Goal: Task Accomplishment & Management: Use online tool/utility

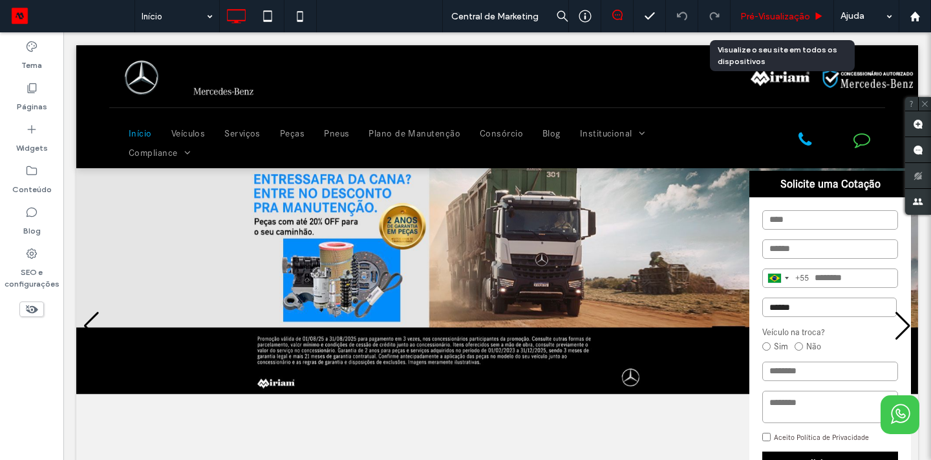
click at [765, 15] on span "Pré-Visualizaçāo" at bounding box center [776, 16] width 70 height 11
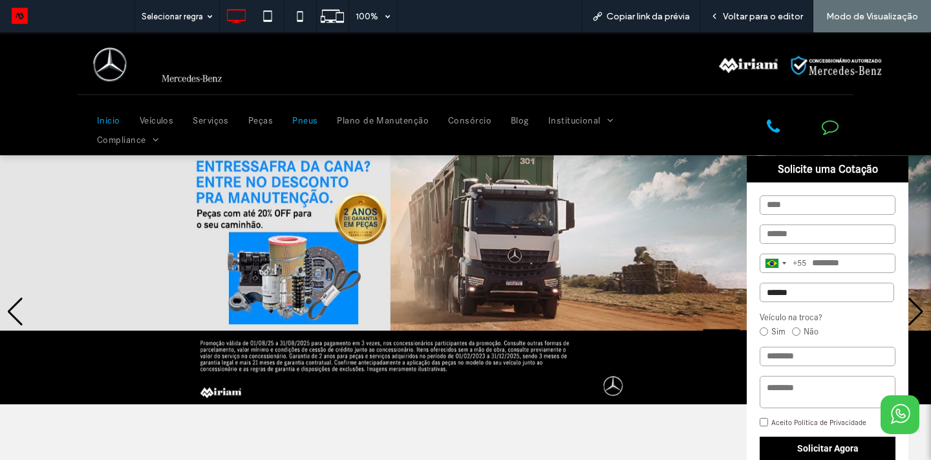
click at [305, 119] on span "Pneus" at bounding box center [304, 120] width 25 height 19
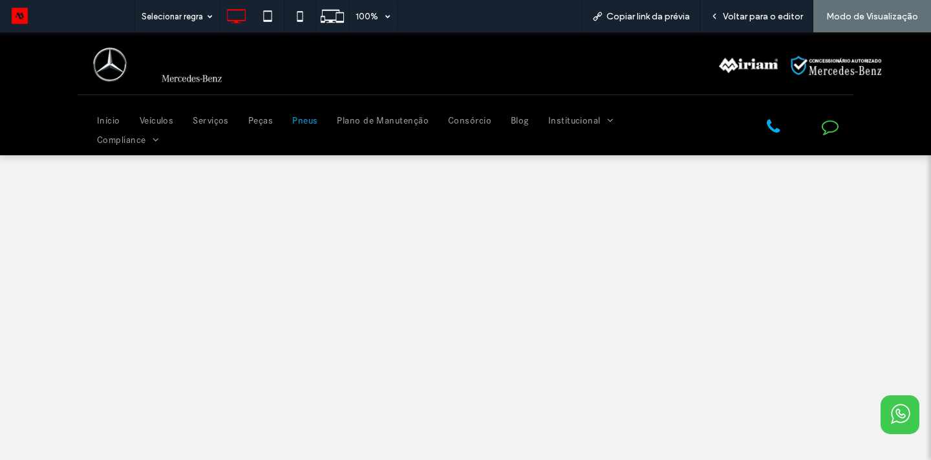
scroll to position [229, 0]
click at [771, 18] on span "Voltar para o editor" at bounding box center [763, 16] width 80 height 11
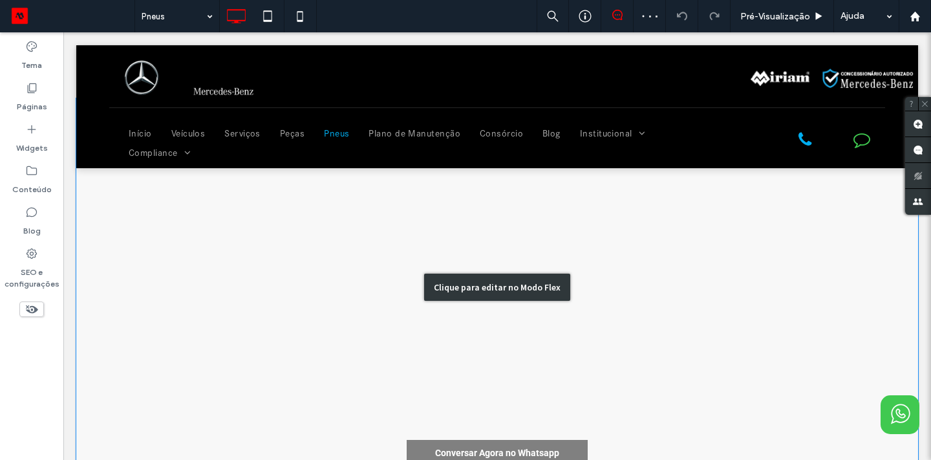
scroll to position [323, 0]
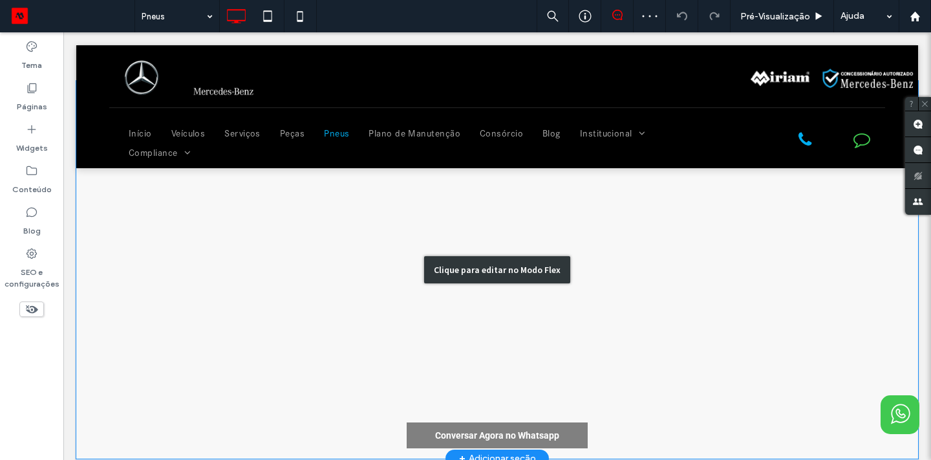
click at [333, 319] on div "Clique para editar no Modo Flex" at bounding box center [497, 270] width 842 height 378
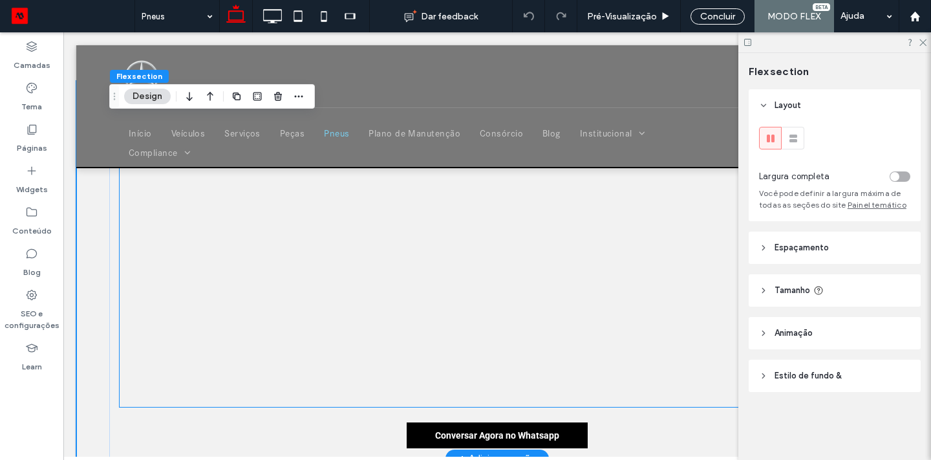
click at [321, 294] on div at bounding box center [497, 257] width 755 height 299
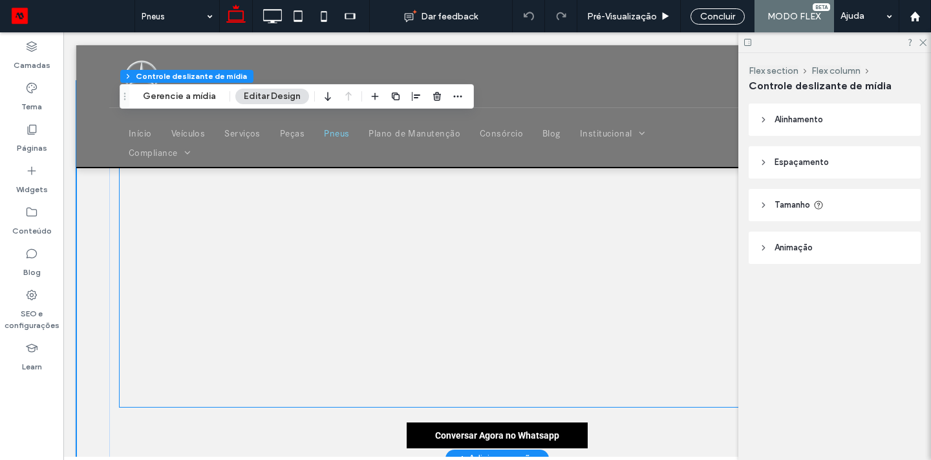
click at [321, 294] on div at bounding box center [497, 257] width 755 height 299
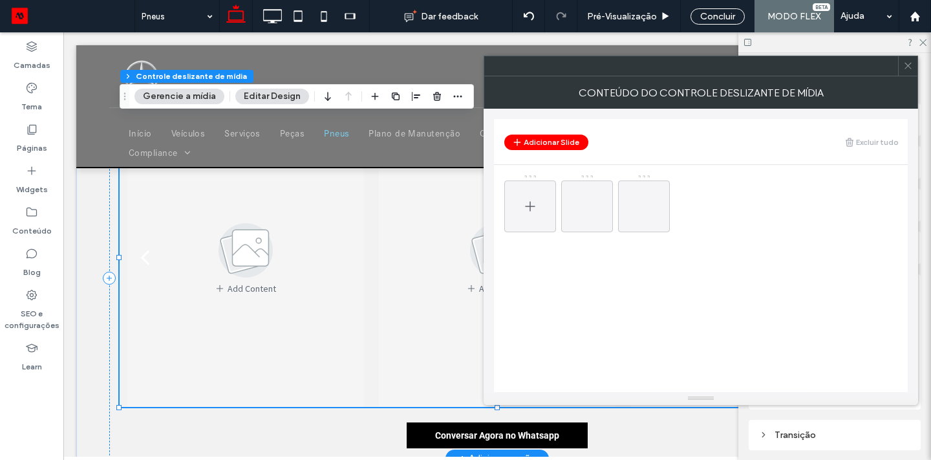
click at [531, 196] on span at bounding box center [531, 207] width 16 height 38
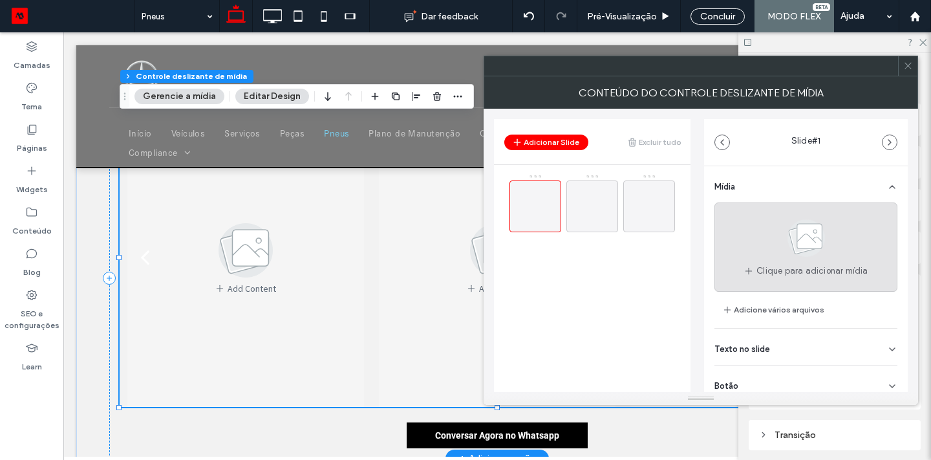
click at [775, 240] on icon at bounding box center [806, 238] width 65 height 43
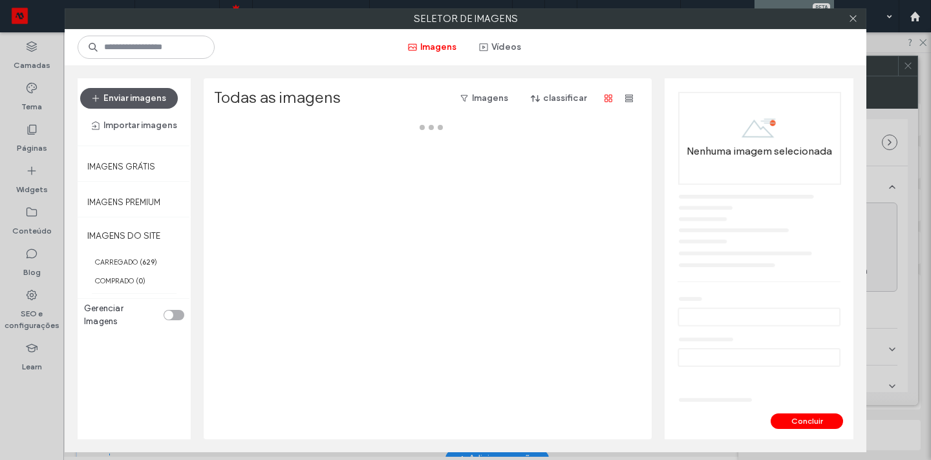
click at [155, 98] on button "Enviar imagens" at bounding box center [129, 98] width 98 height 21
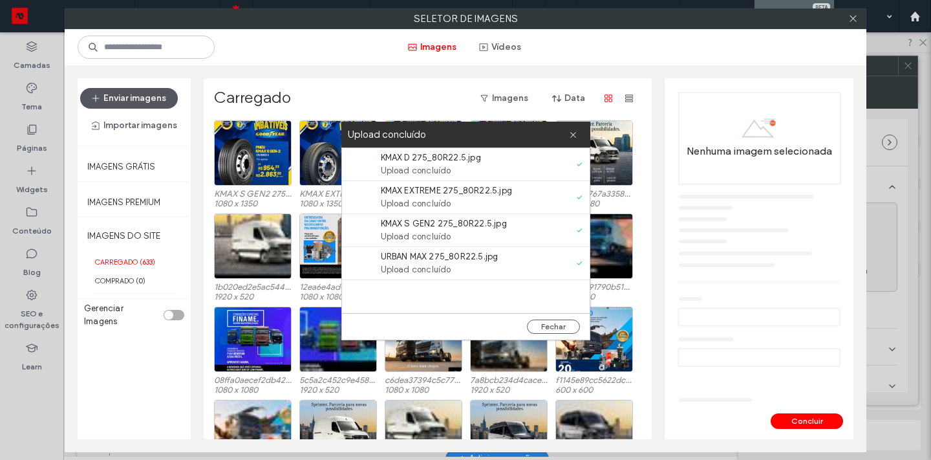
click at [133, 98] on button "Enviar imagens" at bounding box center [129, 98] width 98 height 21
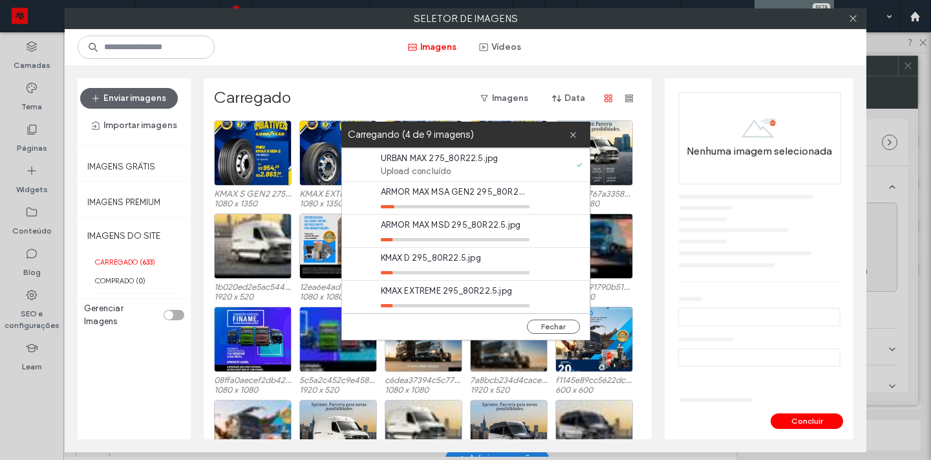
scroll to position [132, 0]
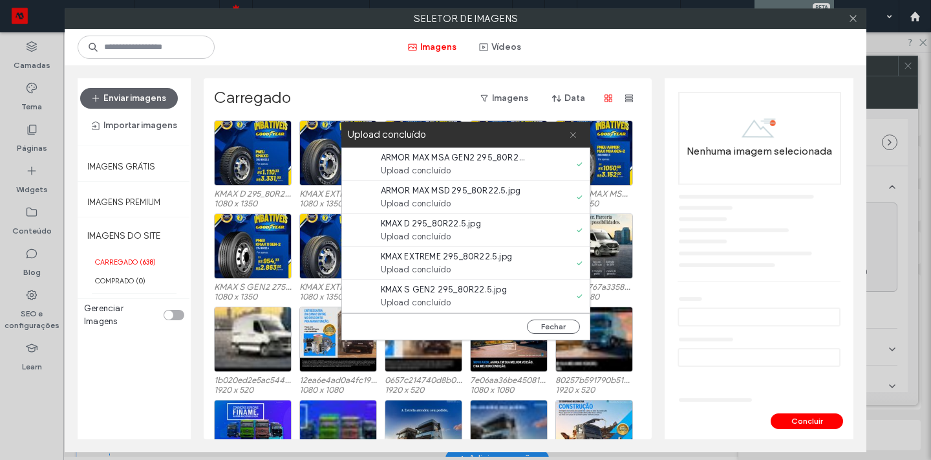
click at [571, 135] on icon at bounding box center [573, 135] width 8 height 8
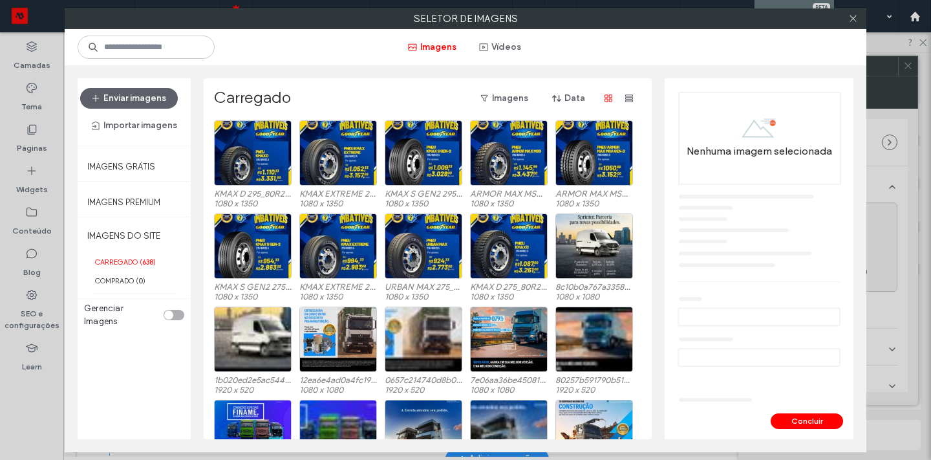
scroll to position [0, 0]
click at [514, 244] on div "Escolher" at bounding box center [509, 245] width 78 height 65
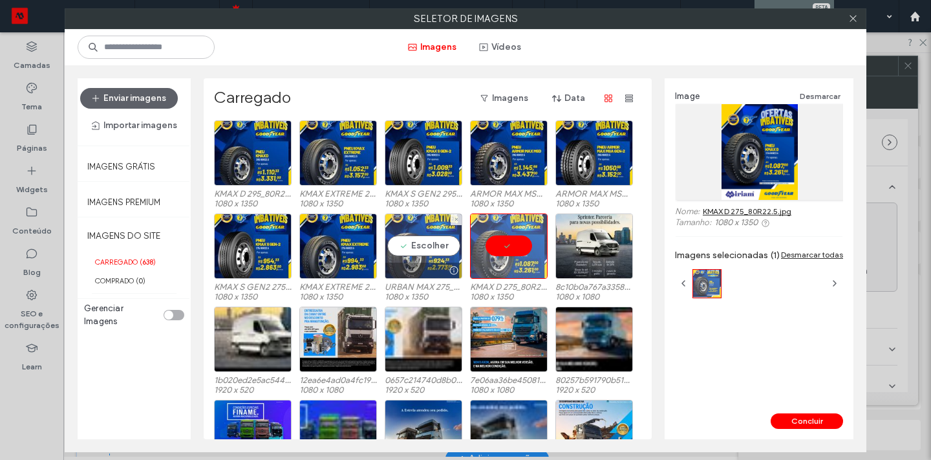
click at [417, 241] on div "Escolher" at bounding box center [424, 245] width 78 height 65
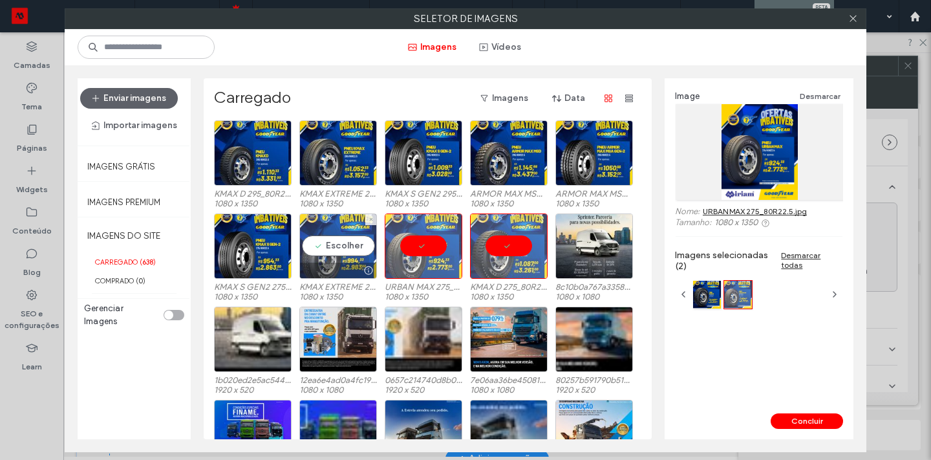
click at [341, 243] on div "Escolher" at bounding box center [338, 245] width 78 height 65
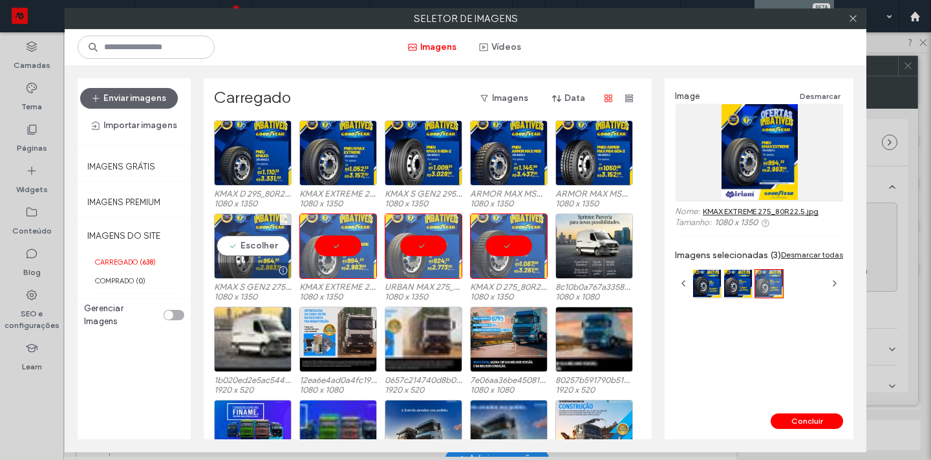
click at [263, 248] on div "Escolher" at bounding box center [253, 245] width 78 height 65
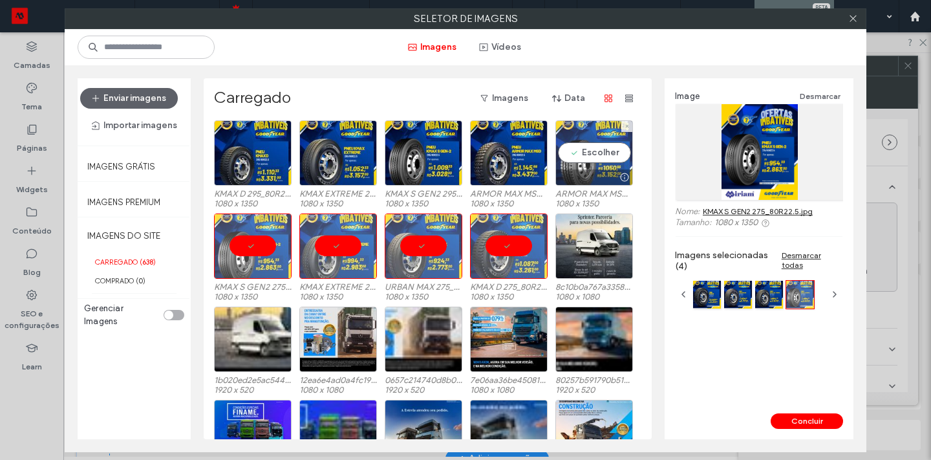
click at [600, 147] on div "Escolher" at bounding box center [595, 152] width 78 height 65
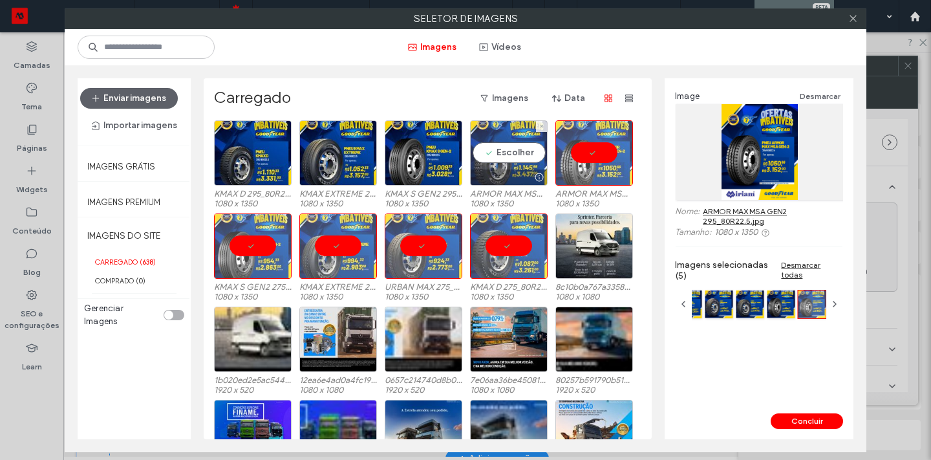
click at [506, 147] on div "Escolher" at bounding box center [509, 152] width 78 height 65
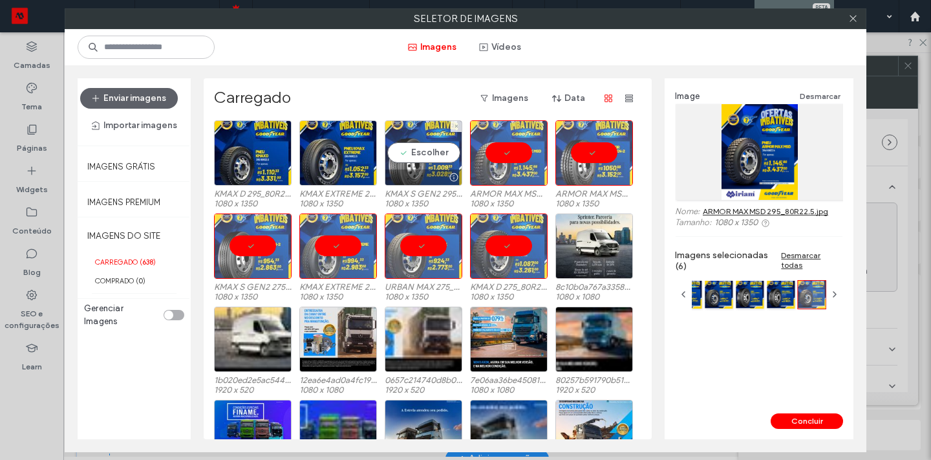
click at [429, 151] on div "Escolher" at bounding box center [424, 152] width 78 height 65
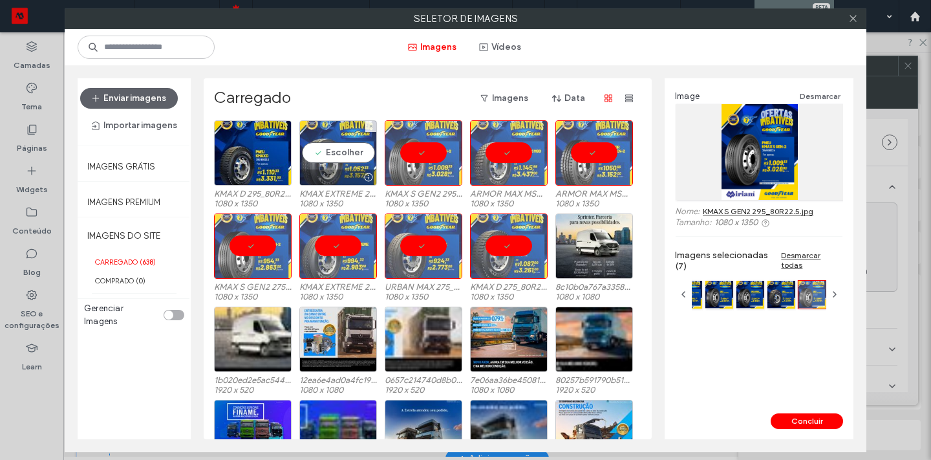
click at [340, 151] on div "Escolher" at bounding box center [338, 152] width 78 height 65
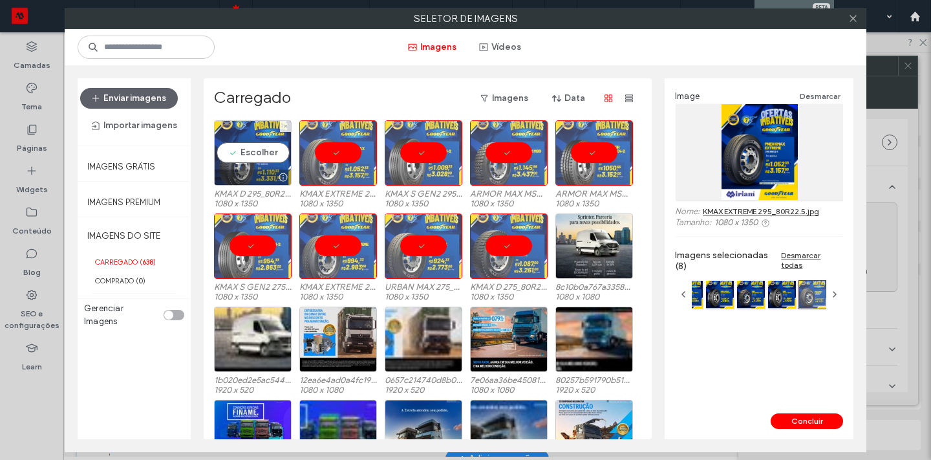
click at [257, 160] on div "Escolher" at bounding box center [253, 152] width 78 height 65
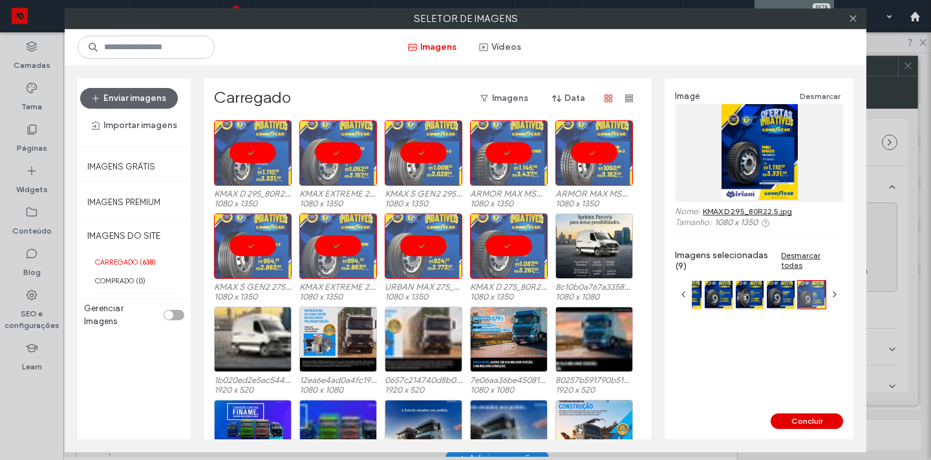
click at [805, 419] on button "Concluir" at bounding box center [807, 421] width 72 height 16
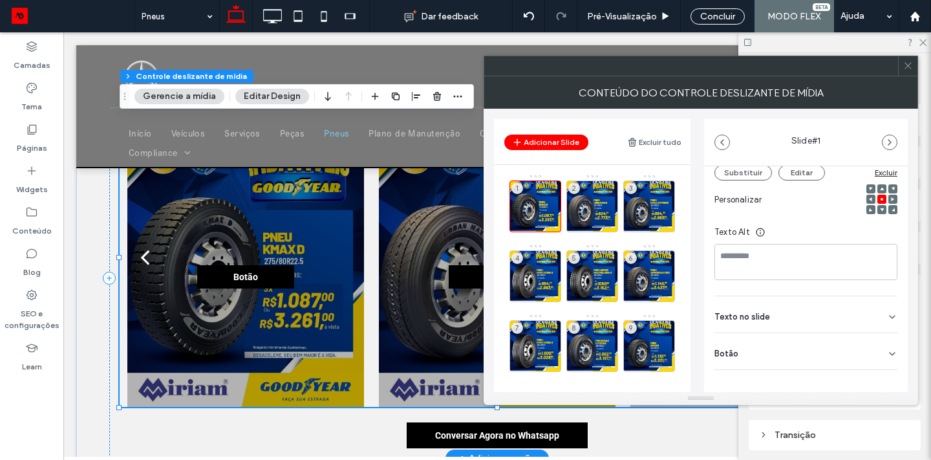
click at [887, 349] on icon at bounding box center [892, 354] width 10 height 10
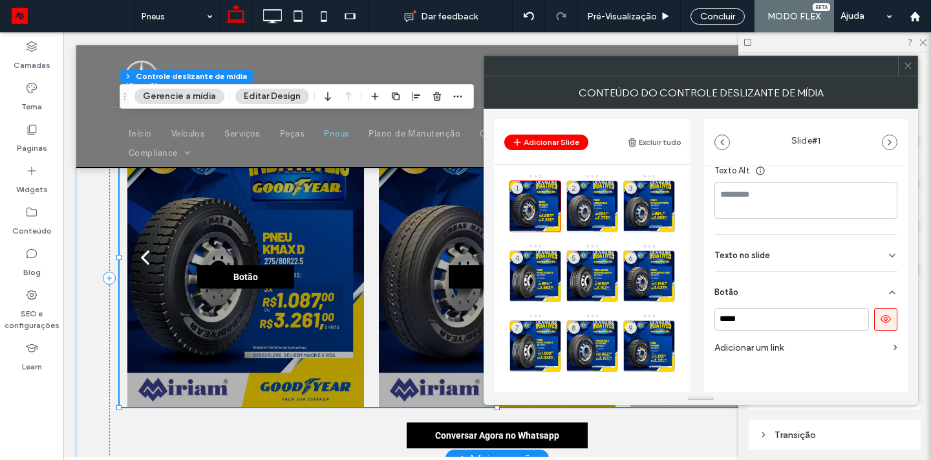
click at [880, 313] on icon at bounding box center [886, 319] width 12 height 12
click at [587, 208] on div "2" at bounding box center [593, 206] width 52 height 52
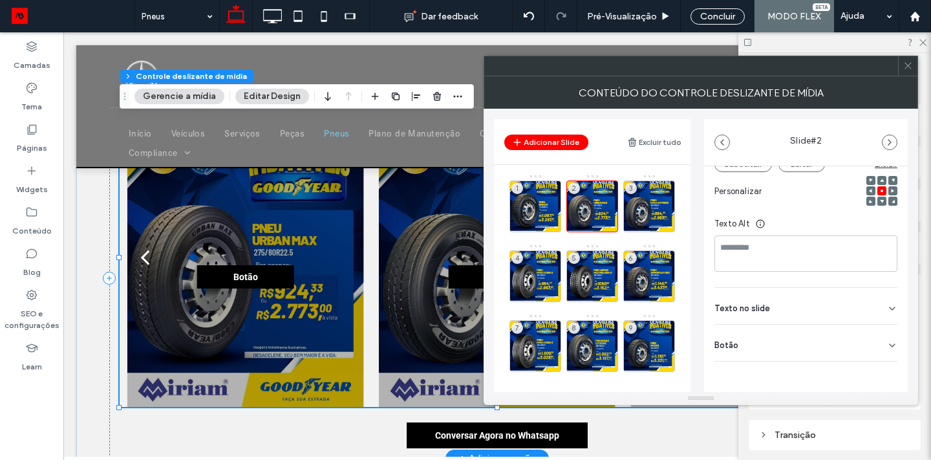
click at [879, 349] on div "Botão" at bounding box center [806, 343] width 183 height 36
click at [882, 378] on button at bounding box center [886, 371] width 23 height 23
click at [658, 200] on div "3" at bounding box center [650, 206] width 52 height 52
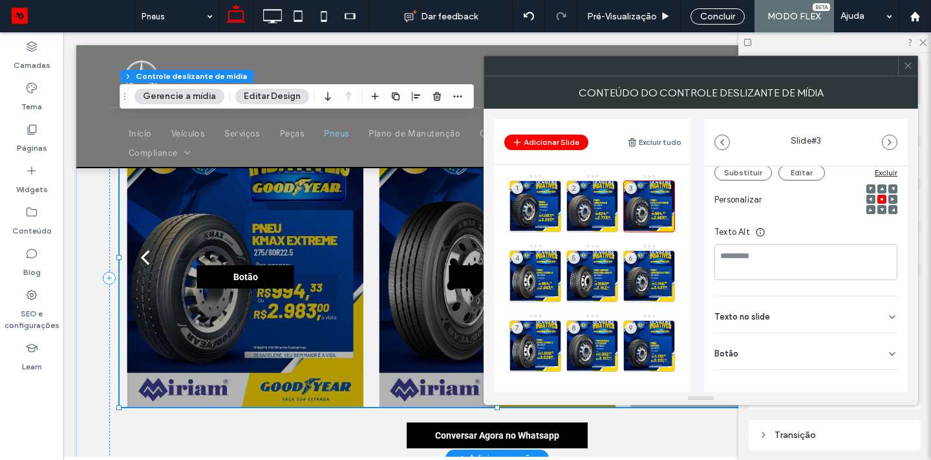
click at [888, 336] on div "Botão" at bounding box center [806, 351] width 183 height 36
click at [883, 369] on button at bounding box center [886, 380] width 23 height 23
click at [538, 274] on div "4" at bounding box center [536, 276] width 52 height 52
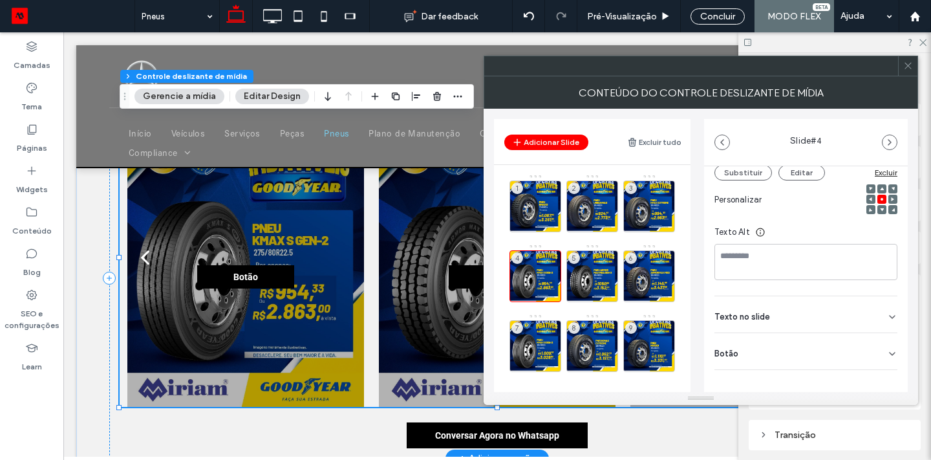
click at [881, 351] on div "Botão" at bounding box center [806, 351] width 183 height 36
click at [880, 383] on div "***** Adicionar um link" at bounding box center [806, 395] width 183 height 52
click at [875, 369] on button at bounding box center [886, 380] width 23 height 23
click at [603, 263] on div "5" at bounding box center [593, 276] width 52 height 52
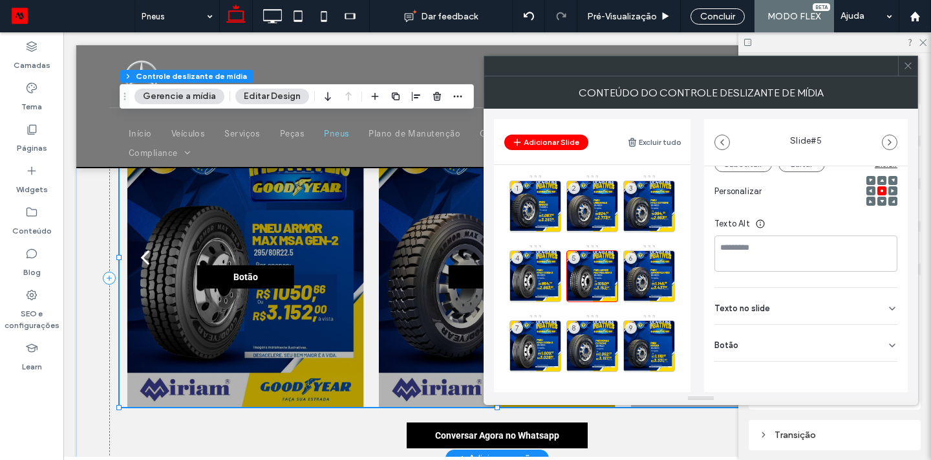
click at [887, 357] on div "Botão" at bounding box center [806, 343] width 183 height 36
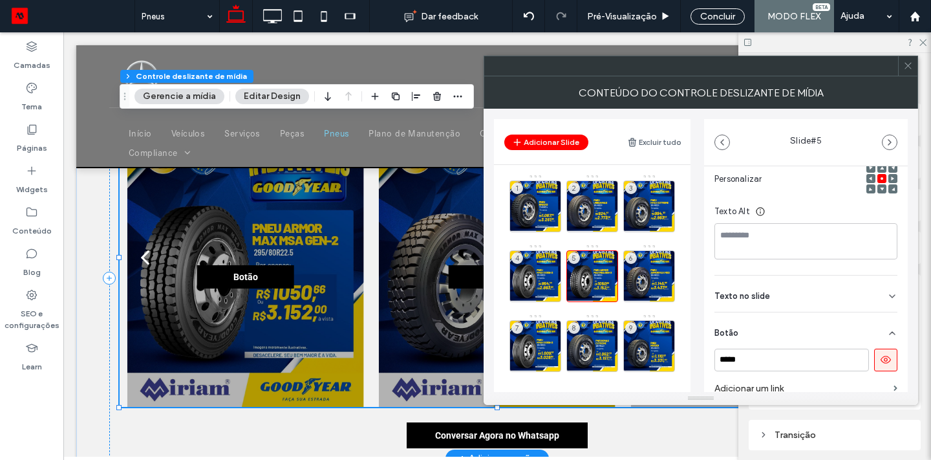
scroll to position [202, 0]
click at [881, 364] on use at bounding box center [886, 360] width 10 height 8
click at [659, 261] on div "6" at bounding box center [650, 276] width 52 height 52
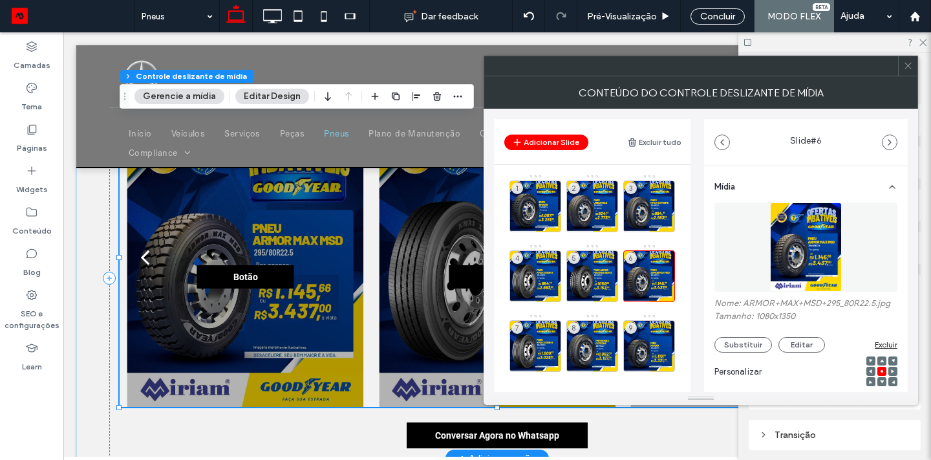
scroll to position [192, 0]
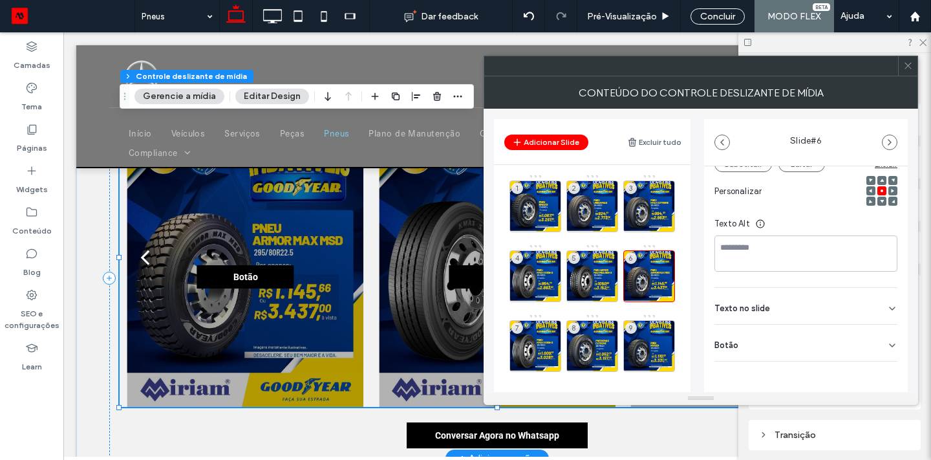
click at [891, 342] on div "Mídia Nome: ARMOR+MAX+MSD+295_80R22.5.jpg Tamanho: 1080x1350 Substituir Editar …" at bounding box center [806, 212] width 204 height 453
click at [879, 342] on div "Botão" at bounding box center [806, 343] width 183 height 36
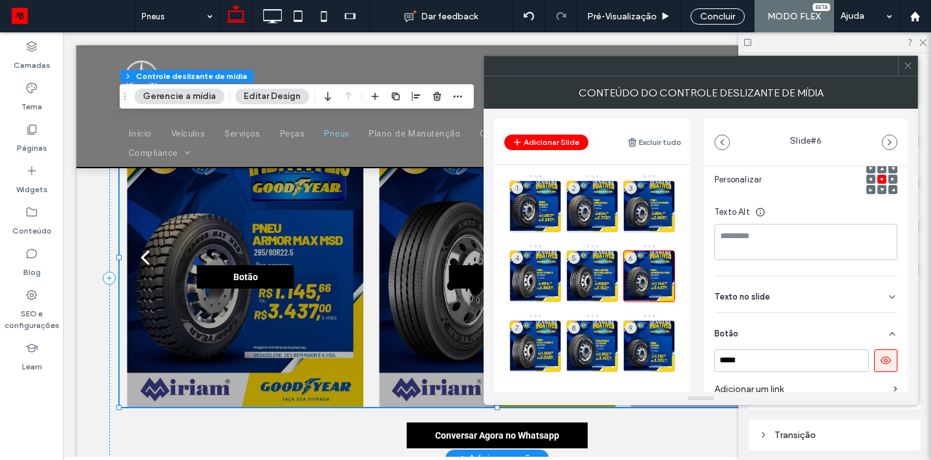
click at [882, 366] on icon at bounding box center [886, 360] width 12 height 12
click at [539, 337] on div "7" at bounding box center [536, 346] width 52 height 52
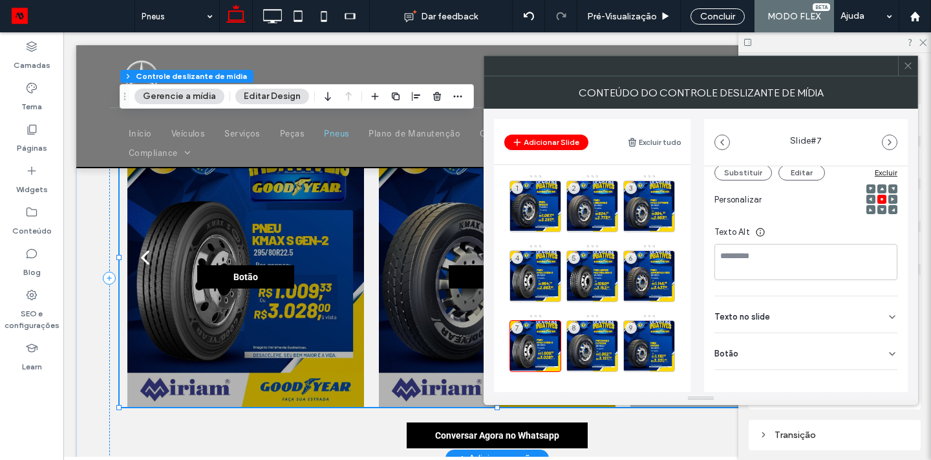
click at [875, 339] on div "Botão" at bounding box center [806, 351] width 183 height 36
click at [880, 375] on icon at bounding box center [886, 381] width 12 height 12
click at [577, 336] on div "8" at bounding box center [593, 346] width 52 height 52
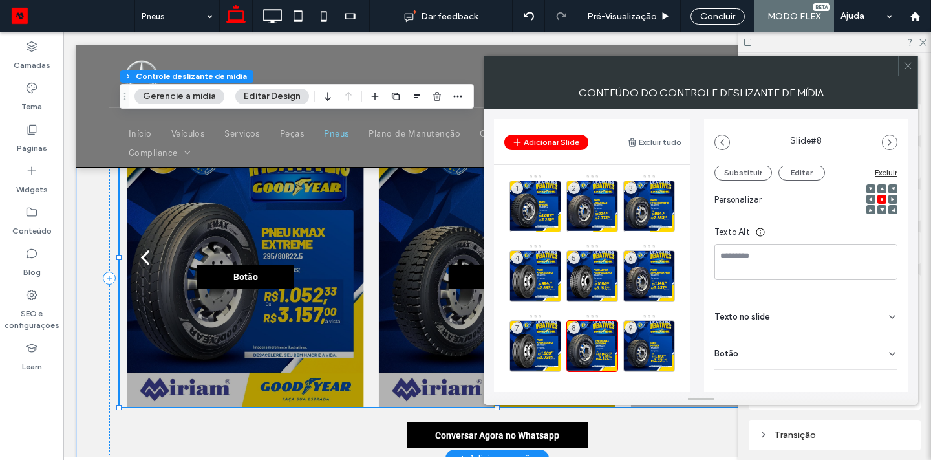
click at [889, 349] on icon at bounding box center [892, 354] width 10 height 10
click at [884, 375] on icon at bounding box center [886, 381] width 12 height 12
click at [656, 345] on div "9" at bounding box center [650, 346] width 52 height 52
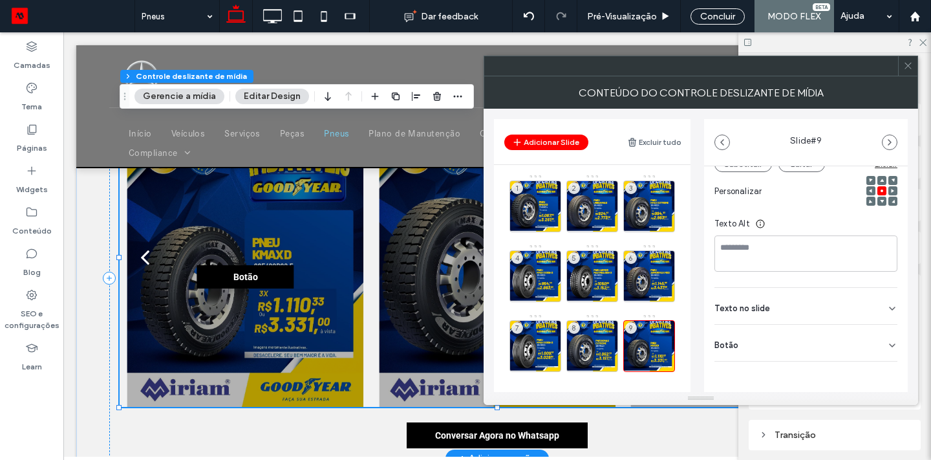
click at [890, 344] on use at bounding box center [892, 345] width 5 height 3
click at [881, 379] on button at bounding box center [886, 371] width 23 height 23
click at [908, 67] on icon at bounding box center [909, 66] width 10 height 10
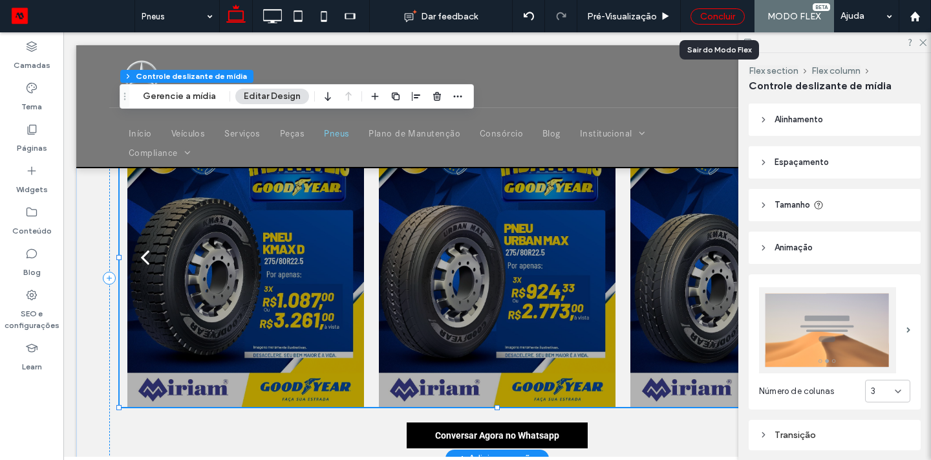
click at [728, 22] on div "Concluir" at bounding box center [718, 16] width 54 height 16
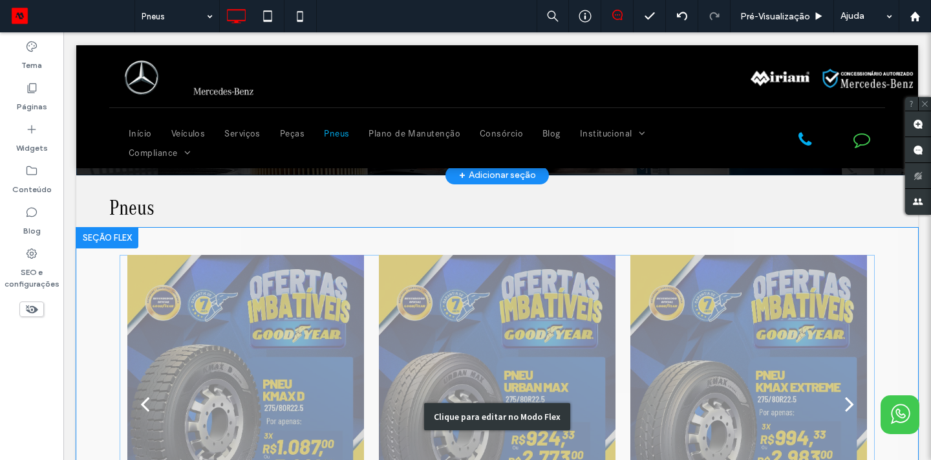
scroll to position [0, 0]
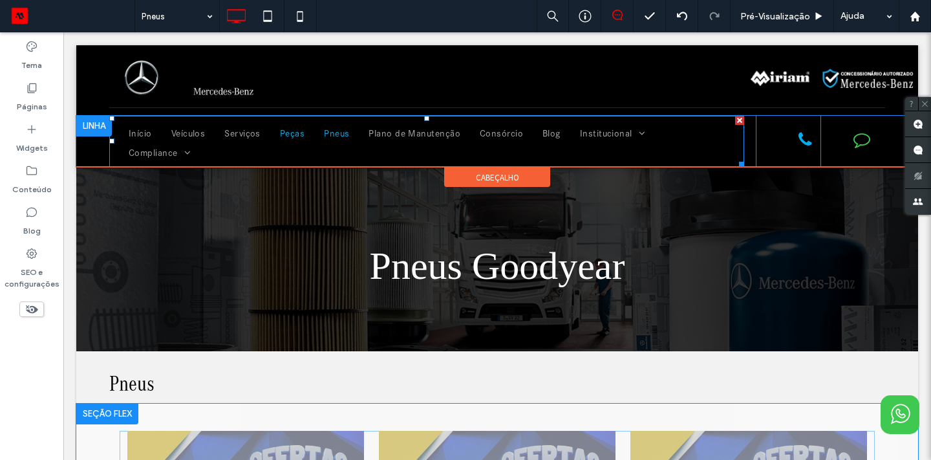
click at [294, 137] on span "Peças" at bounding box center [292, 133] width 25 height 19
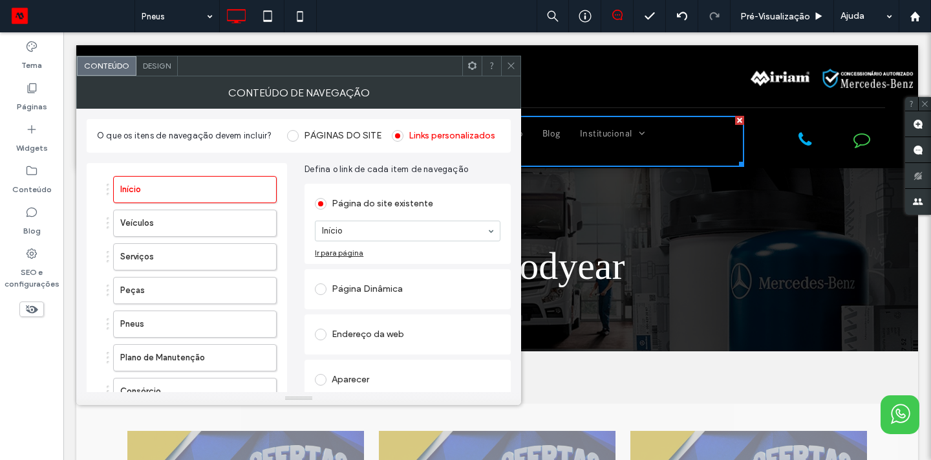
click at [510, 69] on icon at bounding box center [511, 66] width 10 height 10
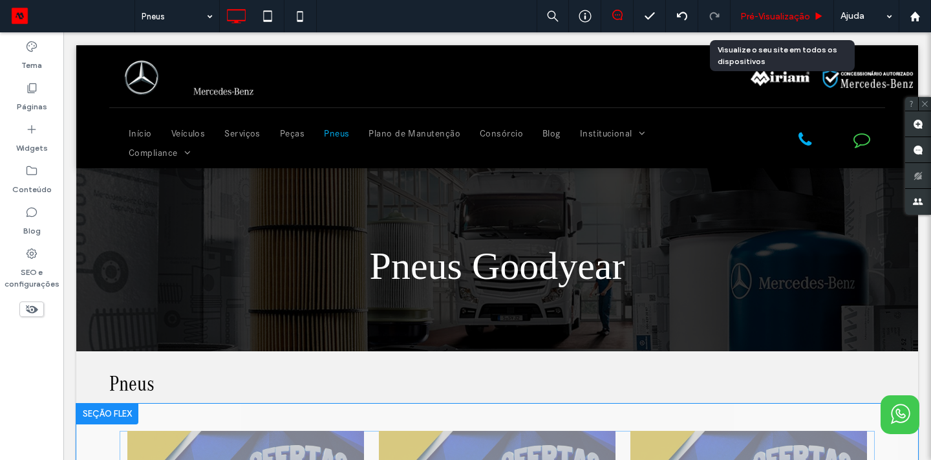
click at [756, 11] on span "Pré-Visualizaçāo" at bounding box center [776, 16] width 70 height 11
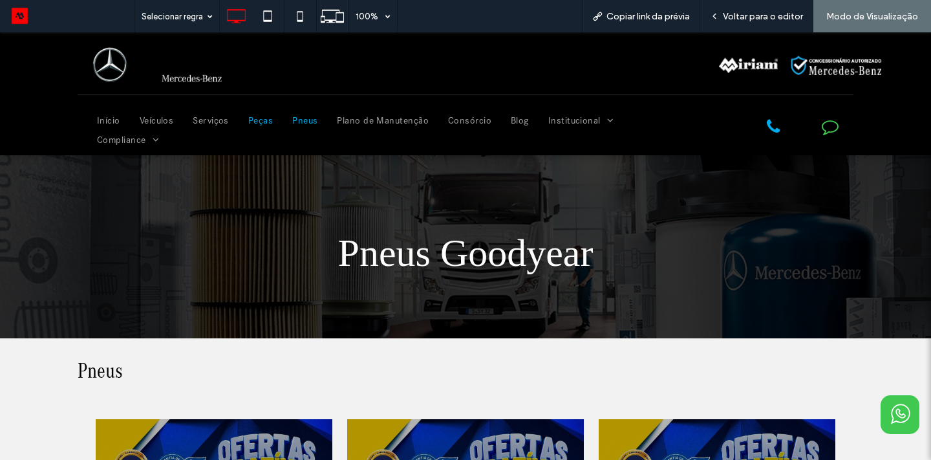
click at [263, 120] on span "Peças" at bounding box center [260, 120] width 25 height 19
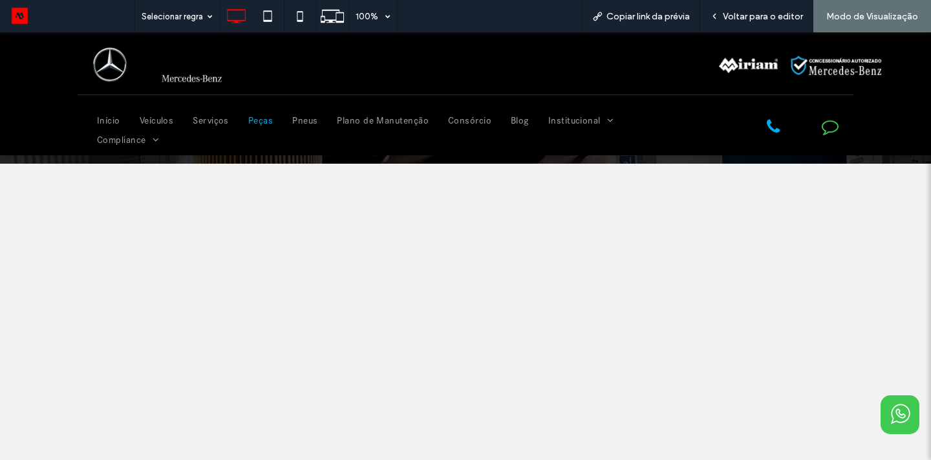
scroll to position [212, 0]
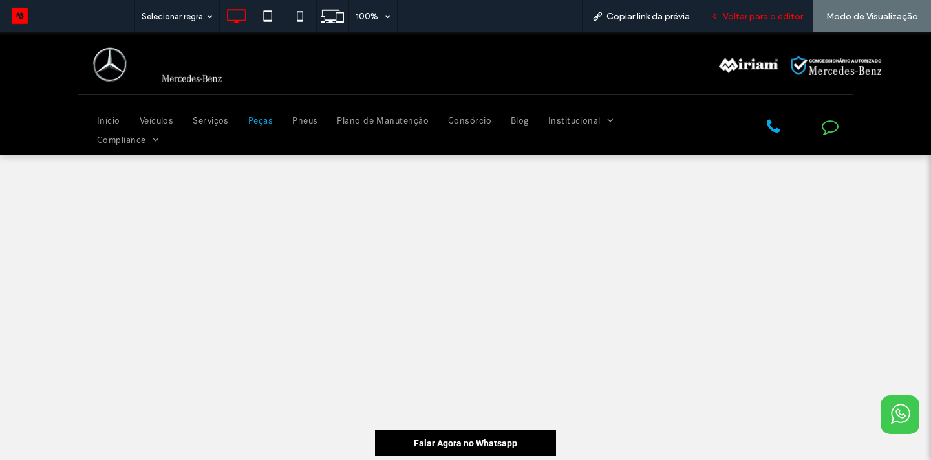
click at [759, 21] on span "Voltar para o editor" at bounding box center [763, 16] width 80 height 11
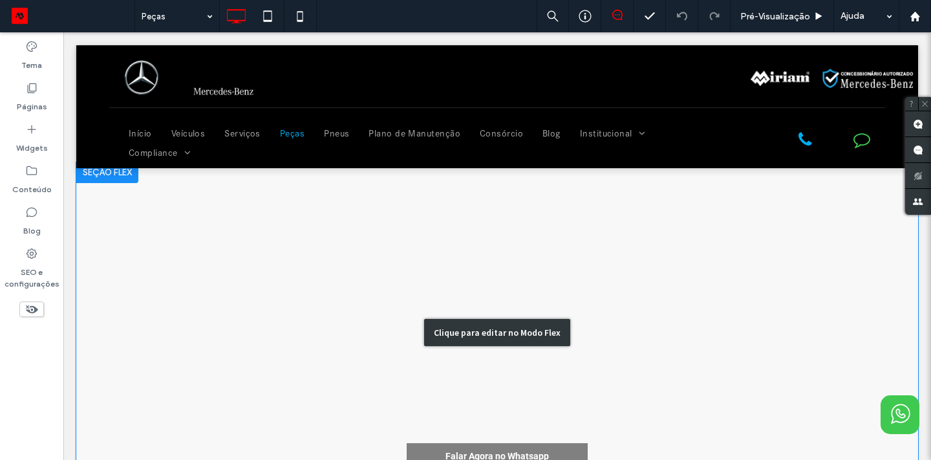
click at [369, 332] on div "Clique para editar no Modo Flex" at bounding box center [497, 332] width 842 height 340
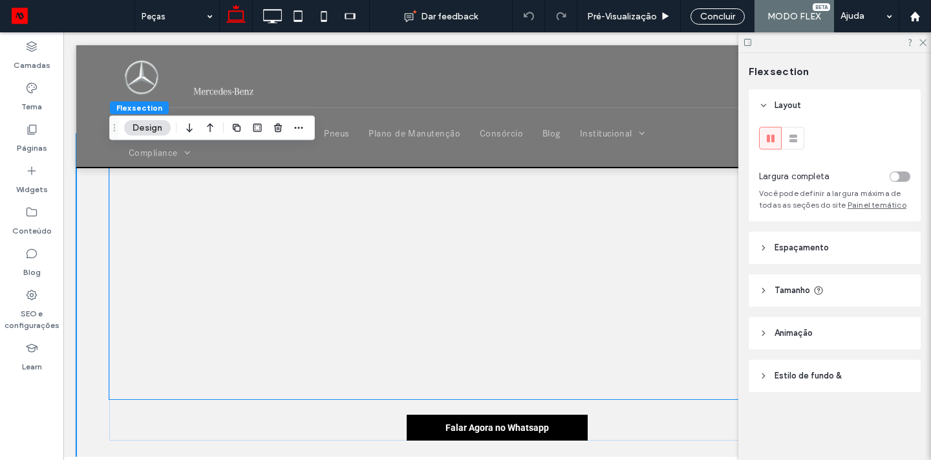
scroll to position [258, 0]
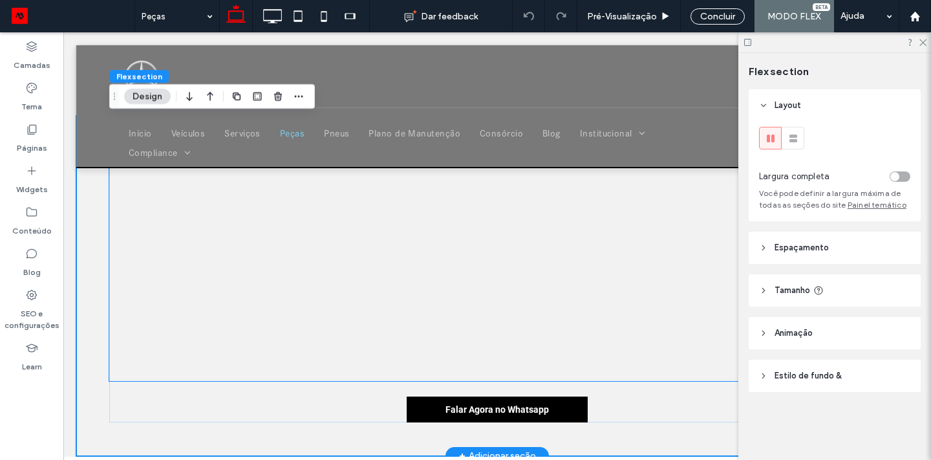
click at [319, 292] on div at bounding box center [497, 248] width 776 height 265
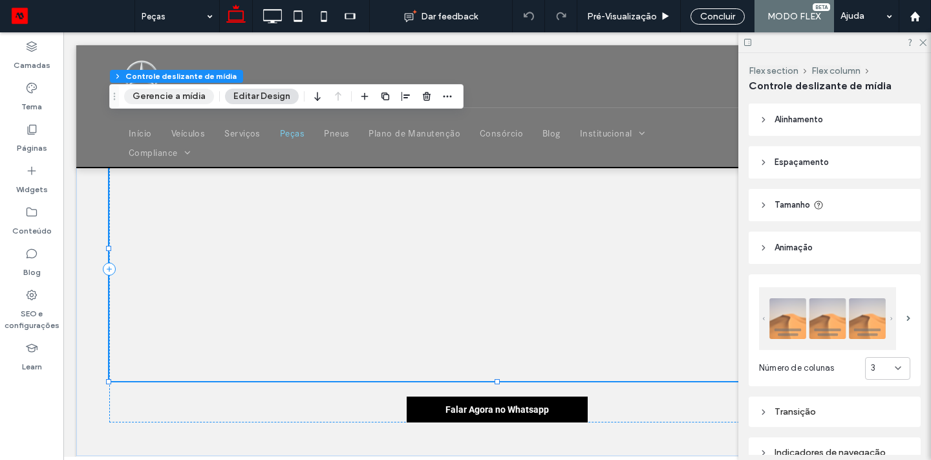
click at [191, 94] on button "Gerencie a mídia" at bounding box center [169, 97] width 90 height 16
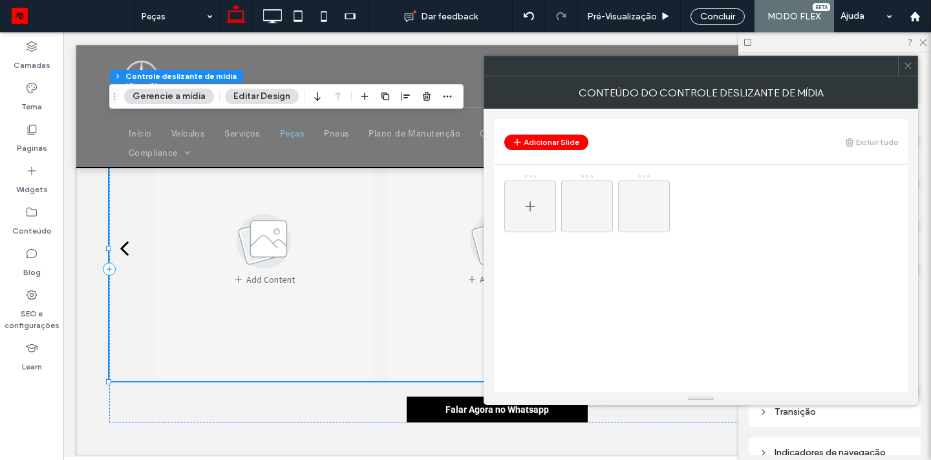
click at [531, 206] on use at bounding box center [530, 206] width 10 height 10
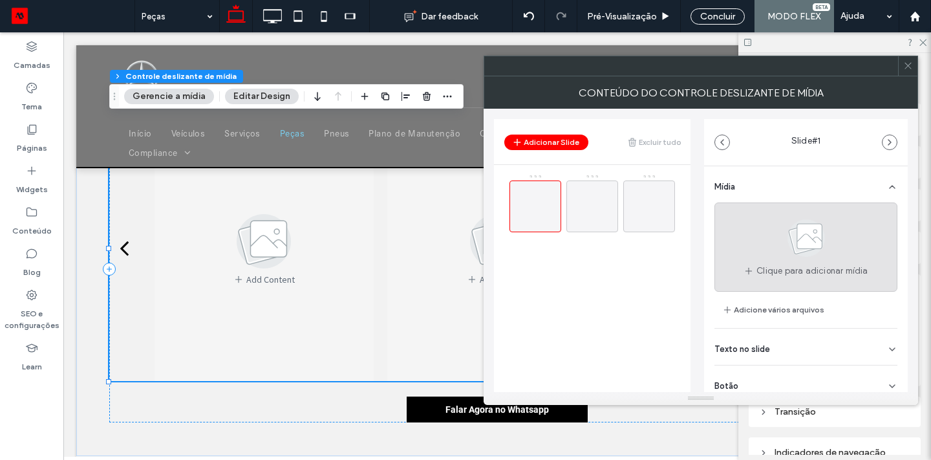
click at [788, 243] on use at bounding box center [807, 238] width 38 height 38
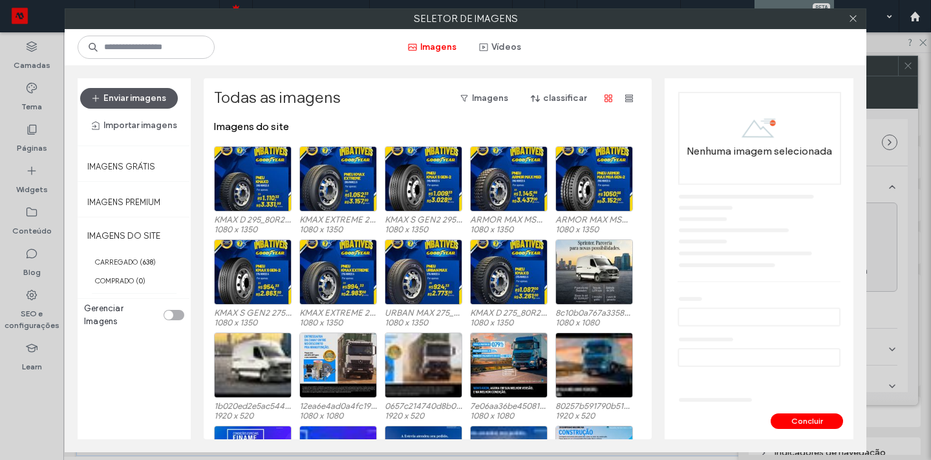
click at [151, 99] on button "Enviar imagens" at bounding box center [129, 98] width 98 height 21
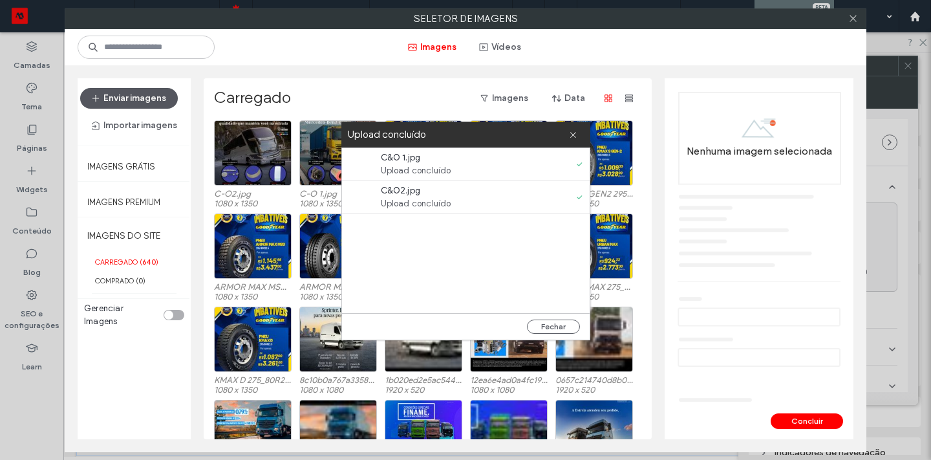
click at [154, 96] on button "Enviar imagens" at bounding box center [129, 98] width 98 height 21
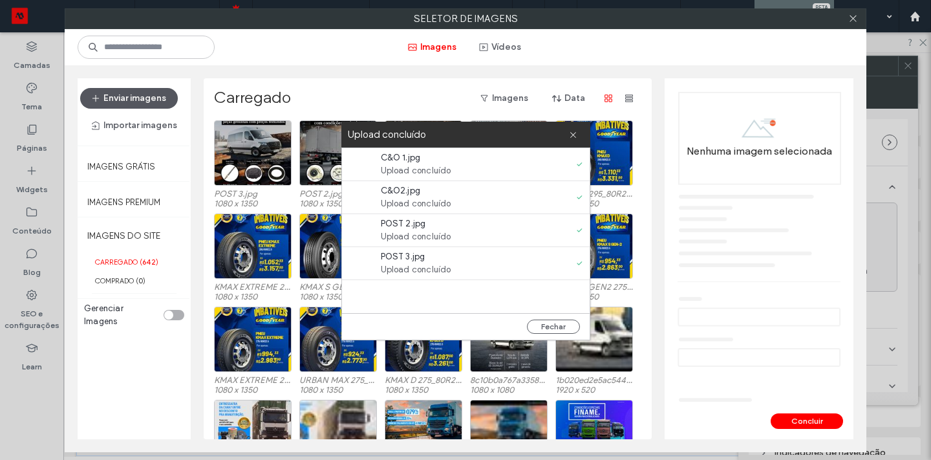
click at [136, 105] on button "Enviar imagens" at bounding box center [129, 98] width 98 height 21
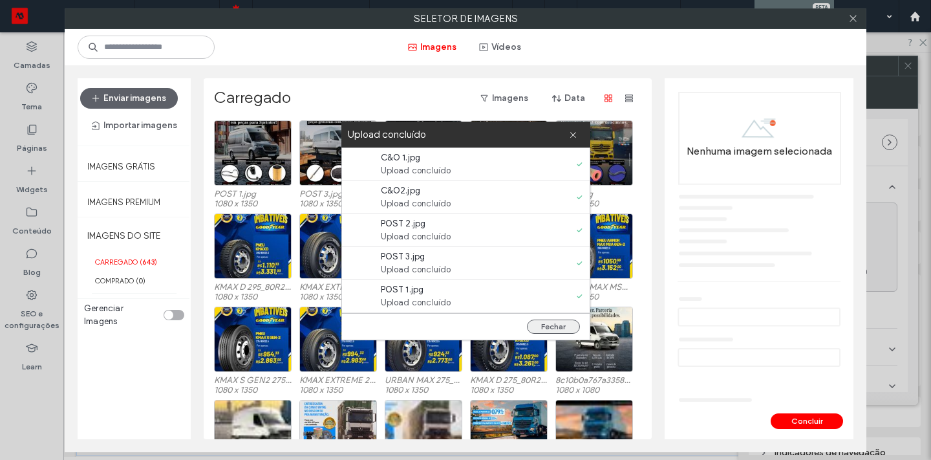
click at [543, 327] on button "Fechar" at bounding box center [553, 327] width 53 height 14
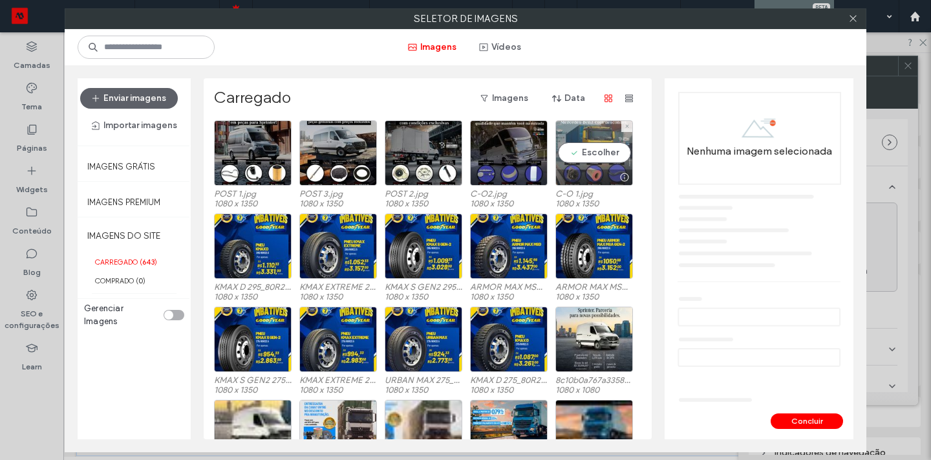
click at [577, 157] on div "Escolher" at bounding box center [595, 152] width 78 height 65
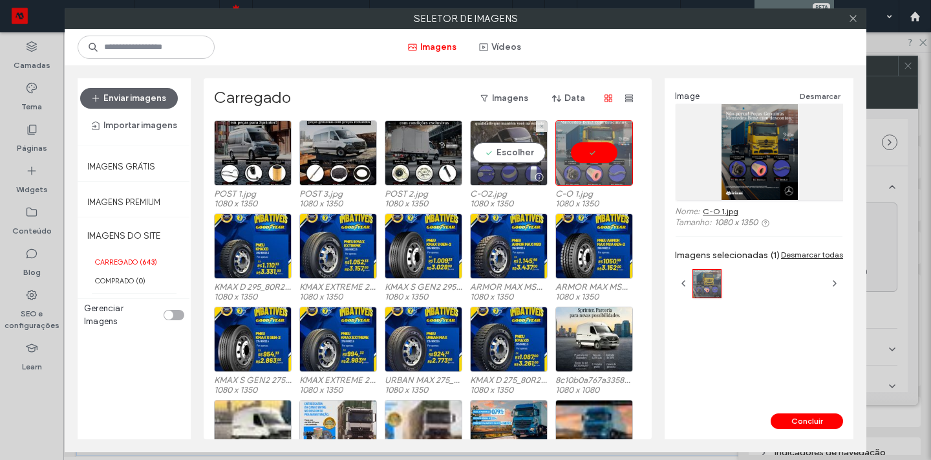
click at [490, 152] on div "Escolher" at bounding box center [509, 152] width 78 height 65
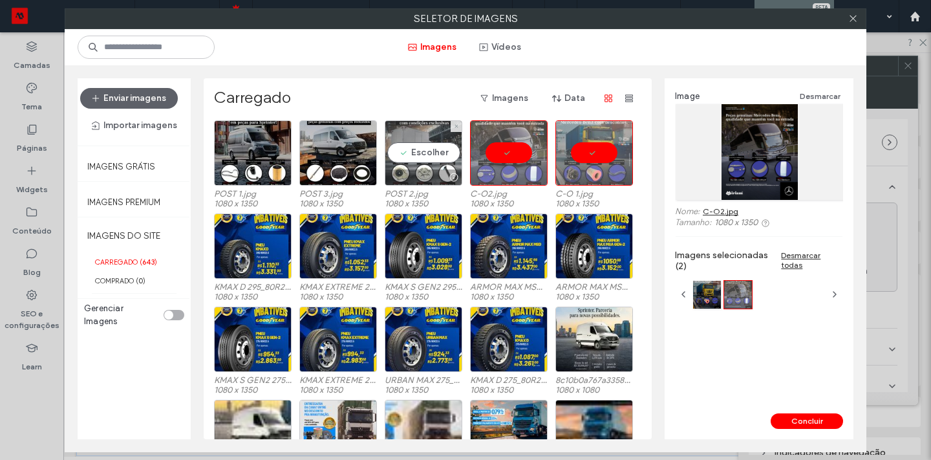
click at [435, 153] on div "Escolher" at bounding box center [424, 152] width 78 height 65
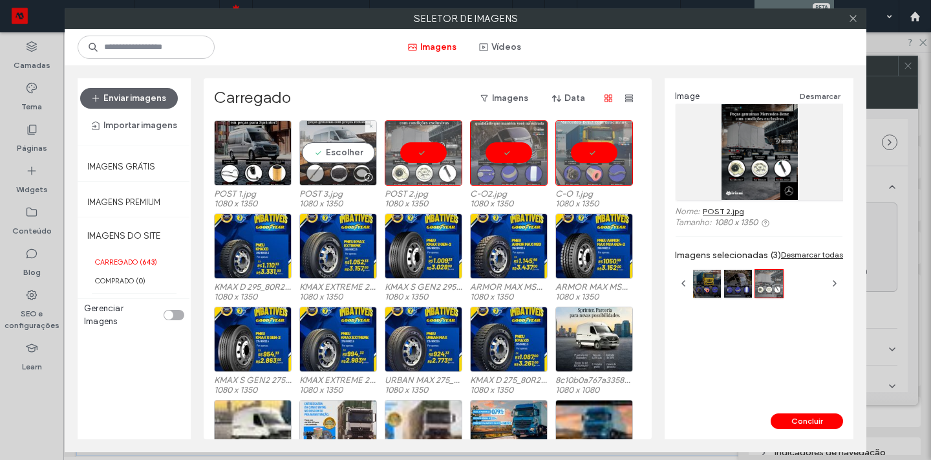
click at [335, 151] on div "Escolher" at bounding box center [338, 152] width 78 height 65
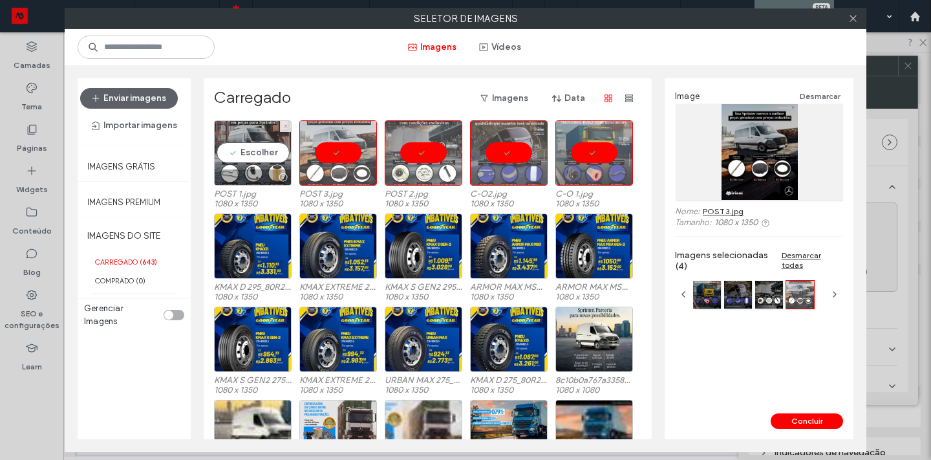
click at [263, 148] on div "Escolher" at bounding box center [253, 152] width 78 height 65
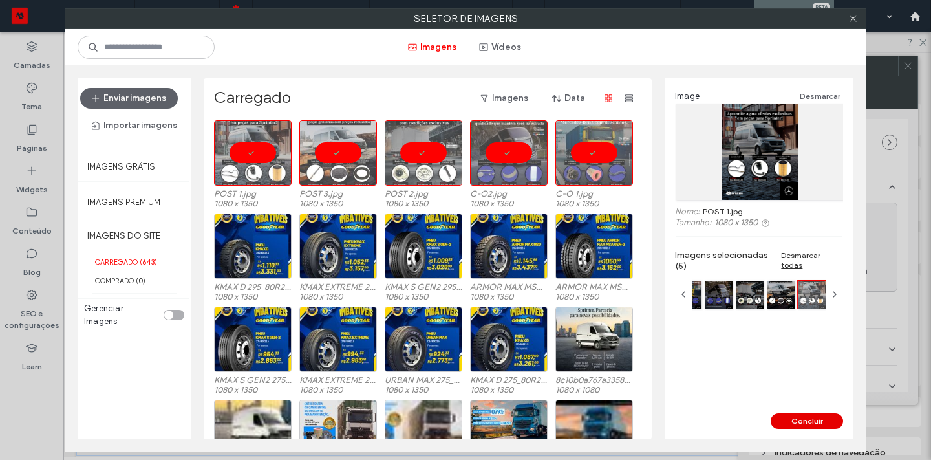
click at [803, 420] on button "Concluir" at bounding box center [807, 421] width 72 height 16
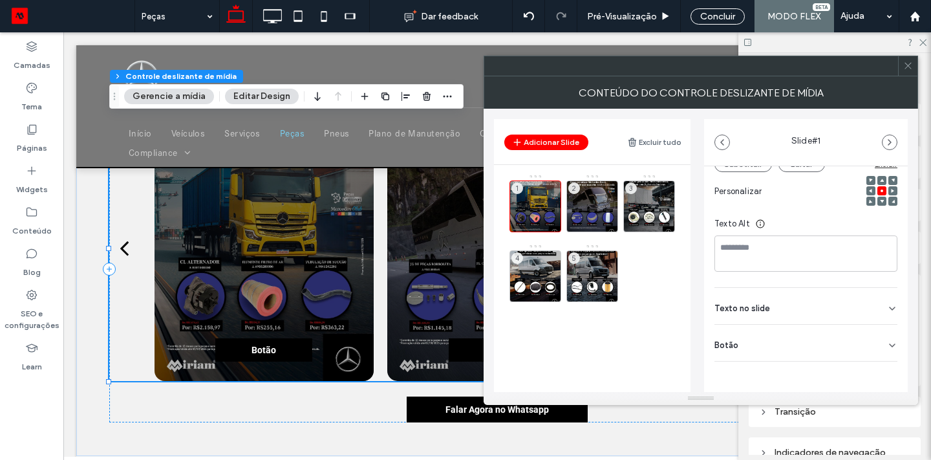
click at [887, 347] on icon at bounding box center [892, 345] width 10 height 10
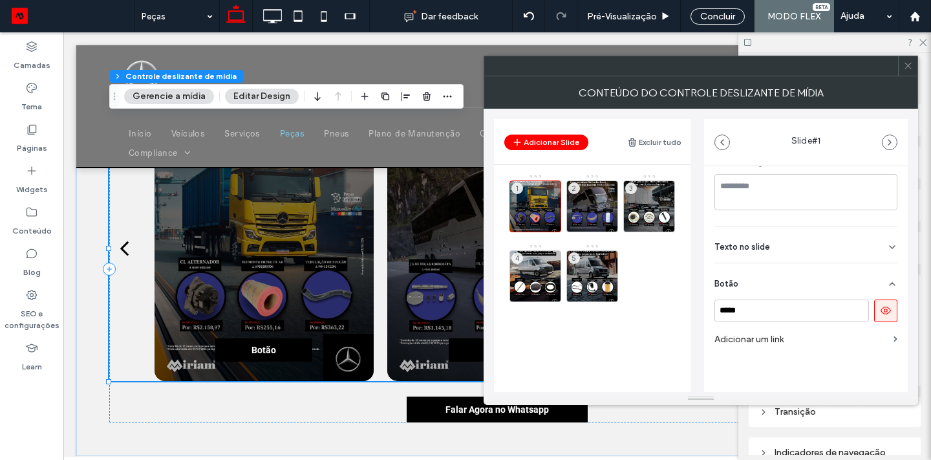
click at [880, 313] on icon at bounding box center [886, 311] width 12 height 12
click at [606, 210] on div "2" at bounding box center [593, 206] width 52 height 52
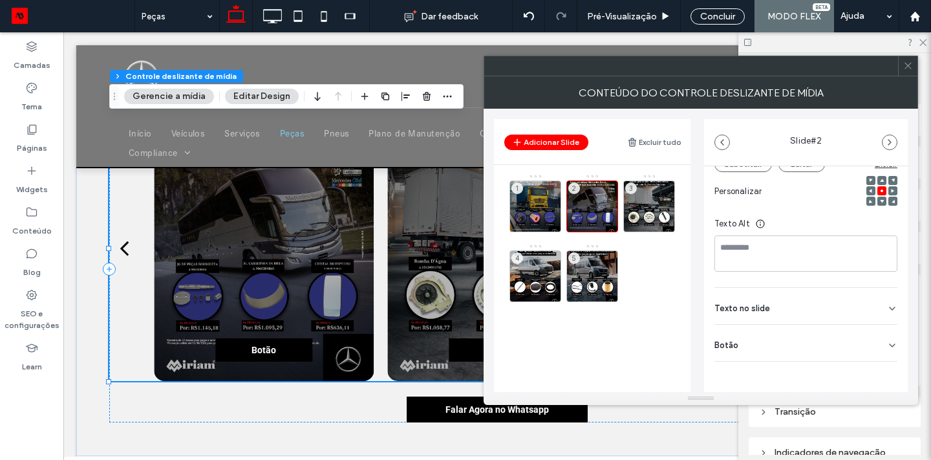
click at [887, 336] on div "Botão" at bounding box center [806, 343] width 183 height 36
click at [882, 365] on icon at bounding box center [886, 371] width 12 height 12
click at [643, 191] on div "3" at bounding box center [650, 206] width 52 height 52
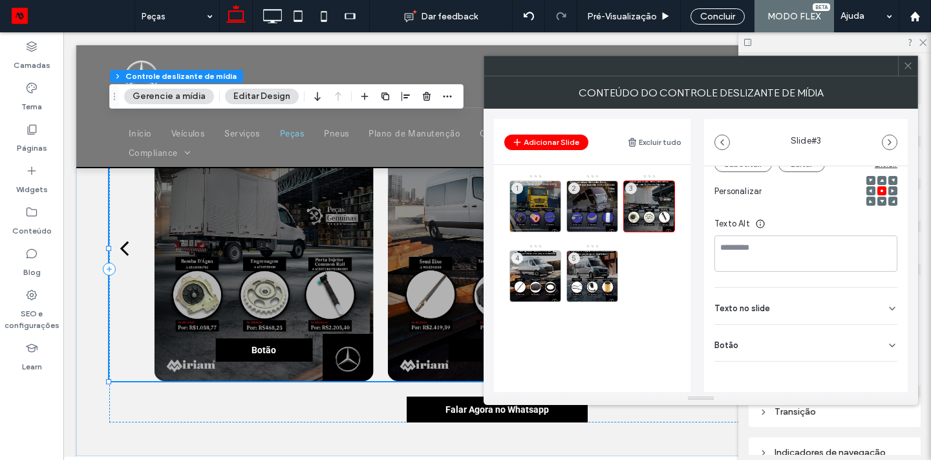
click at [887, 347] on icon at bounding box center [892, 345] width 10 height 10
click at [880, 375] on icon at bounding box center [886, 371] width 12 height 12
click at [531, 261] on div "4" at bounding box center [536, 276] width 52 height 52
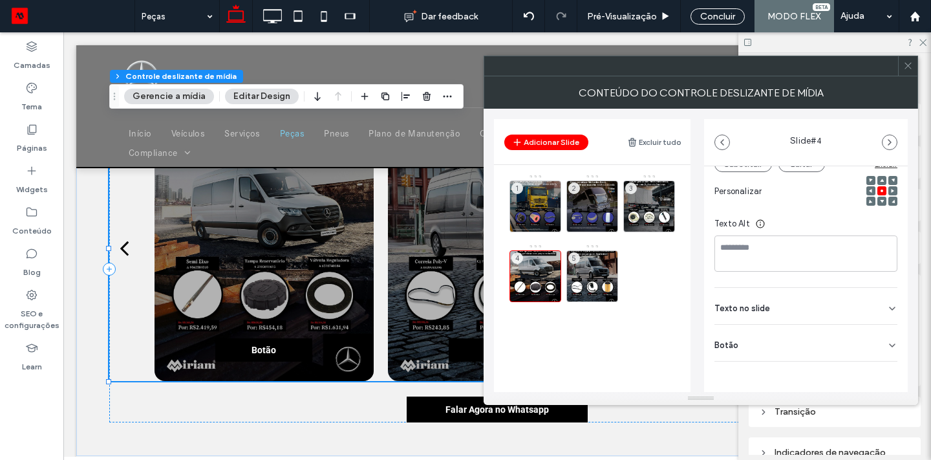
click at [876, 345] on div "Botão" at bounding box center [806, 343] width 183 height 36
click at [887, 367] on button at bounding box center [886, 371] width 23 height 23
click at [595, 274] on div "5" at bounding box center [593, 276] width 52 height 52
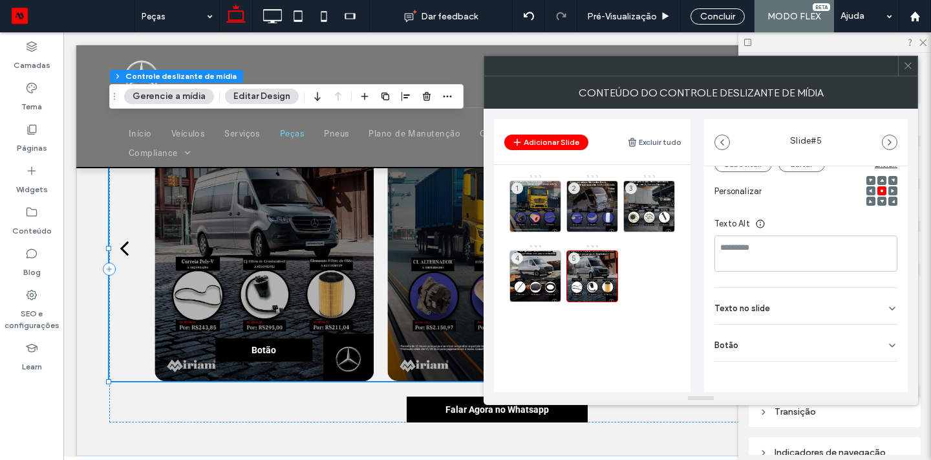
click at [887, 343] on icon at bounding box center [892, 345] width 10 height 10
click at [882, 375] on icon at bounding box center [886, 371] width 12 height 12
click at [907, 73] on span at bounding box center [909, 65] width 10 height 19
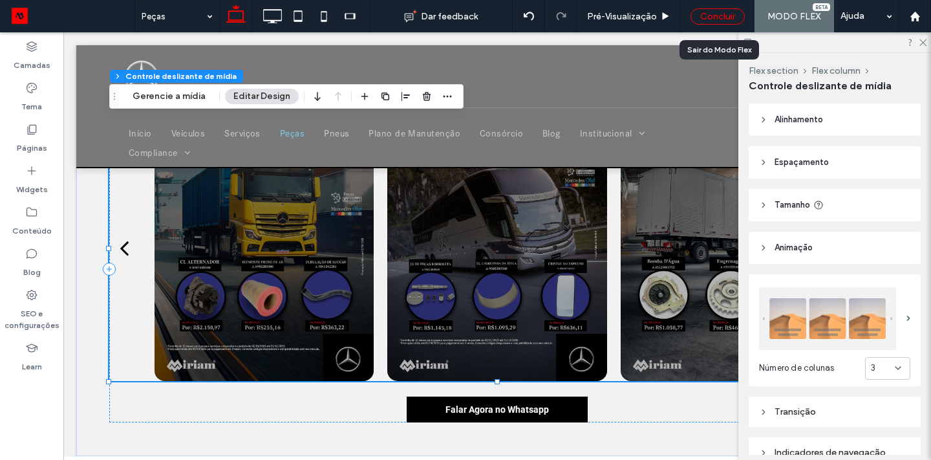
click at [730, 12] on div "Concluir" at bounding box center [718, 16] width 54 height 16
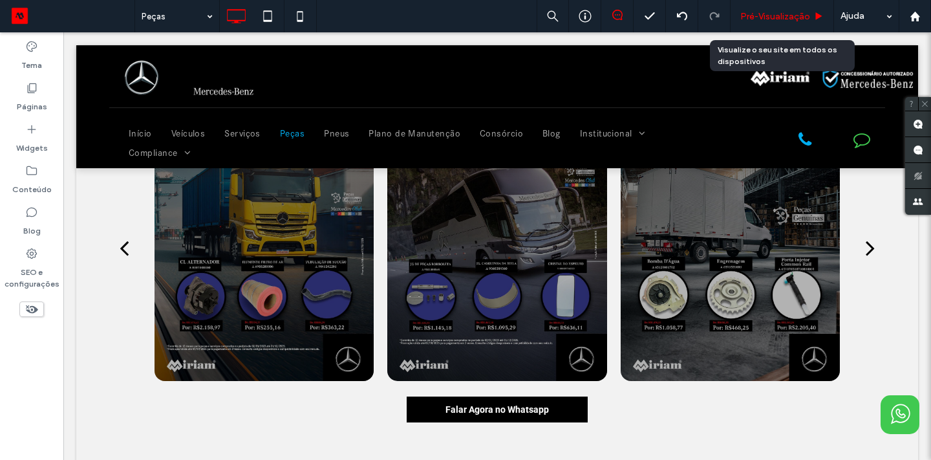
click at [750, 19] on span "Pré-Visualizaçāo" at bounding box center [776, 16] width 70 height 11
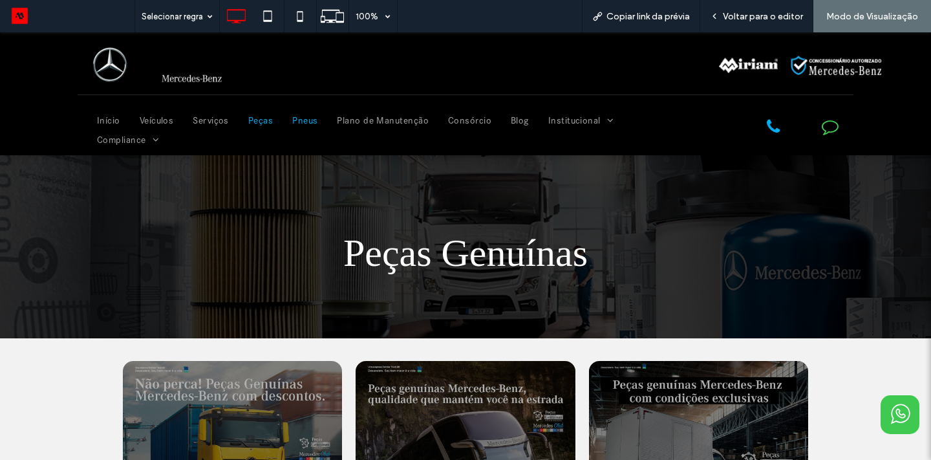
click at [288, 121] on link "Pneus" at bounding box center [305, 120] width 45 height 19
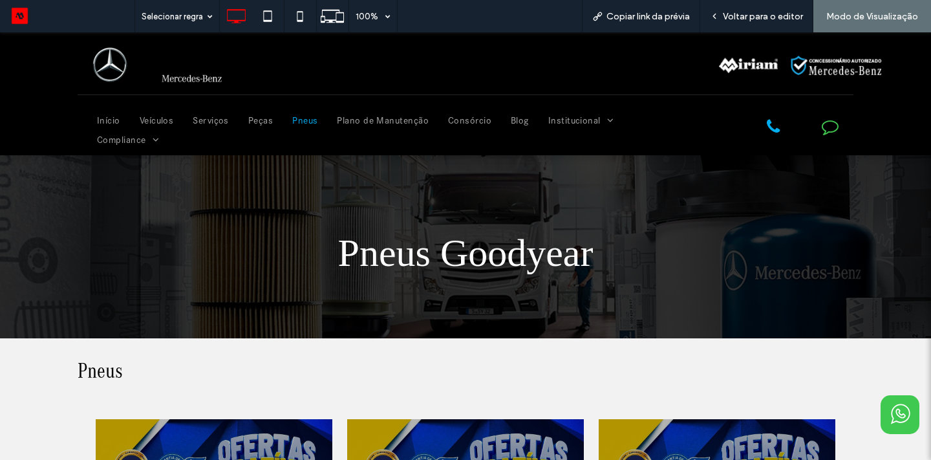
click at [180, 81] on img at bounding box center [156, 65] width 148 height 46
